Goal: Find contact information: Find contact information

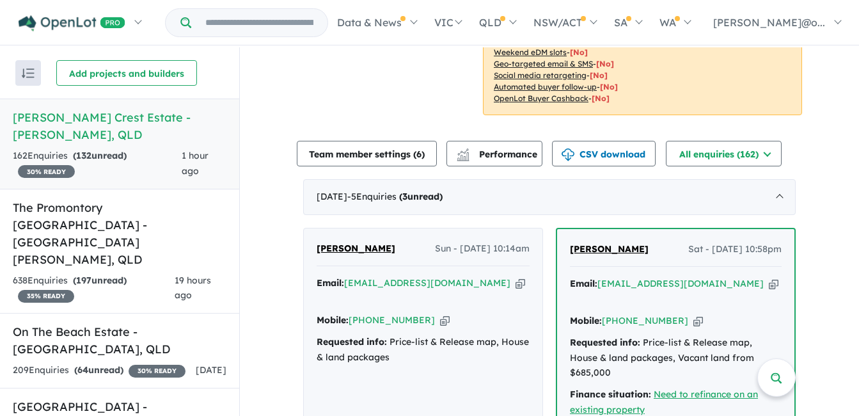
scroll to position [384, 0]
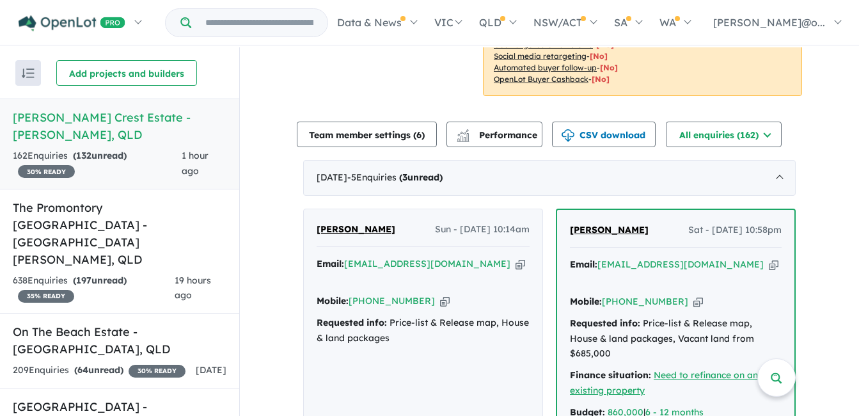
click at [769, 258] on icon "button" at bounding box center [774, 264] width 10 height 13
click at [440, 294] on icon "button" at bounding box center [445, 300] width 10 height 13
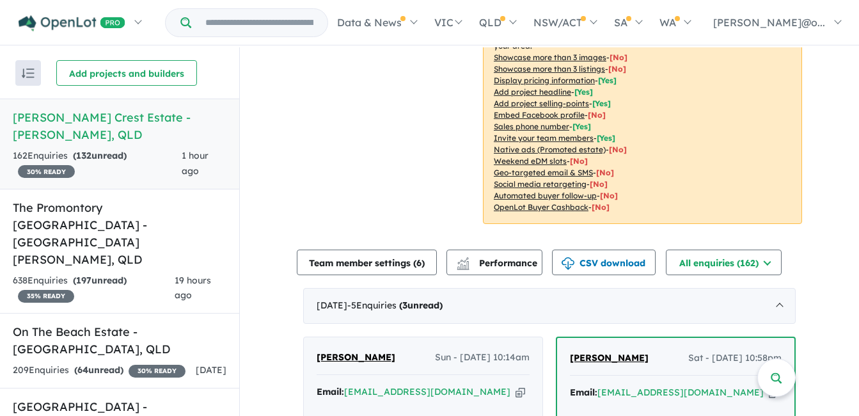
scroll to position [320, 0]
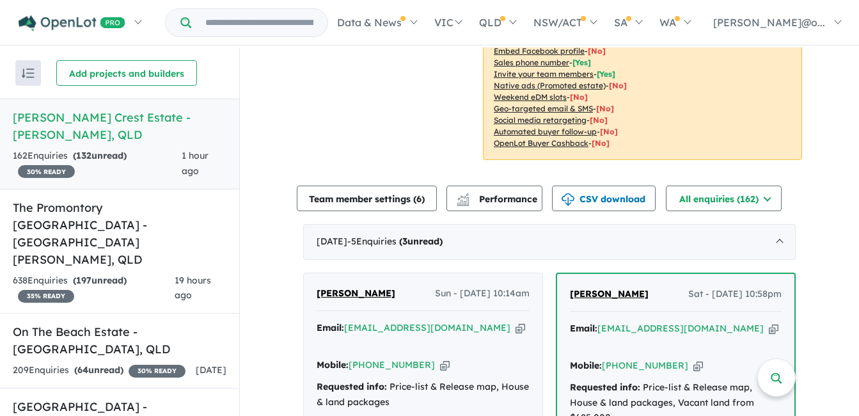
click at [515, 321] on icon "button" at bounding box center [520, 327] width 10 height 13
click at [420, 358] on div "Mobile: +61 468 924 241 Copied!" at bounding box center [423, 365] width 213 height 15
click at [440, 358] on icon "button" at bounding box center [445, 364] width 10 height 13
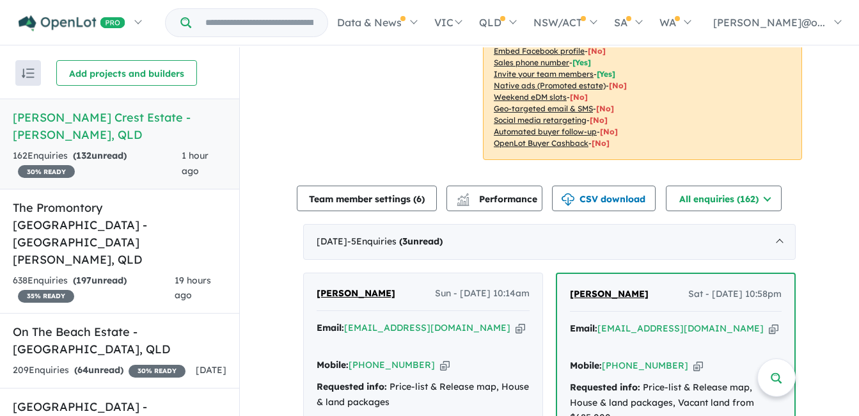
click at [693, 359] on icon "button" at bounding box center [698, 365] width 10 height 13
click at [440, 358] on icon "button" at bounding box center [445, 364] width 10 height 13
click at [515, 321] on icon "button" at bounding box center [520, 327] width 10 height 13
